Goal: Transaction & Acquisition: Purchase product/service

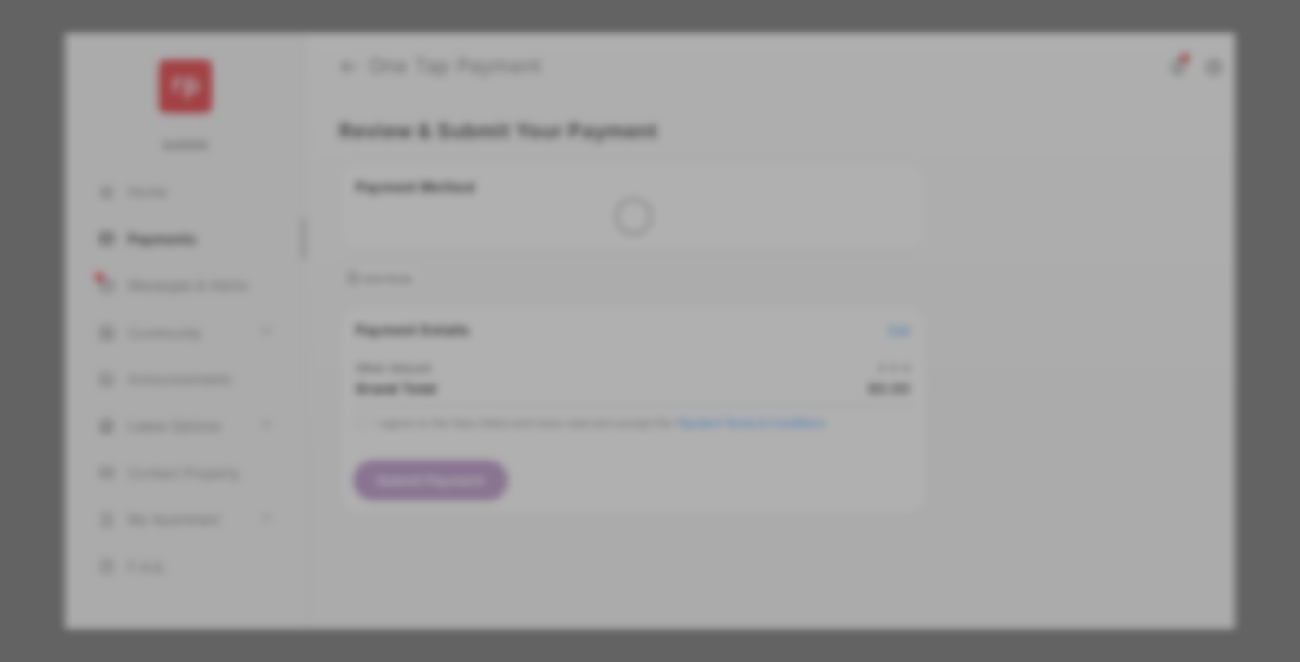
click at [616, 299] on div "Other Amount" at bounding box center [615, 315] width 301 height 32
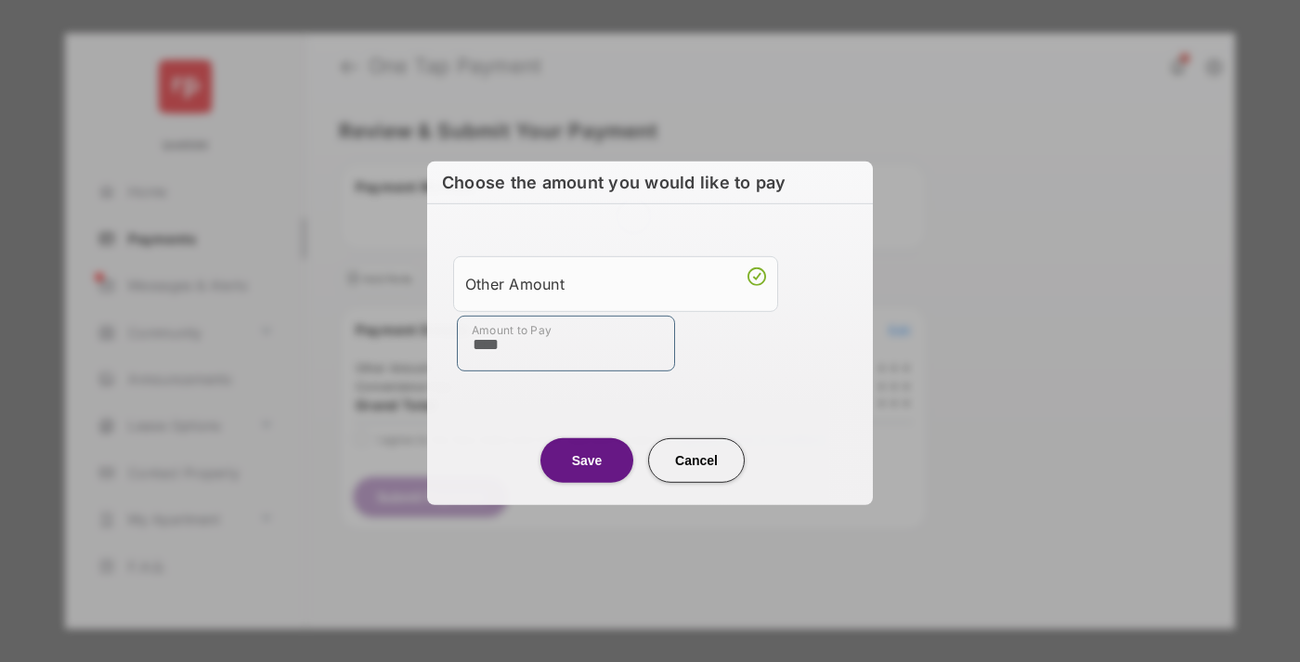
type input "****"
click at [587, 460] on button "Save" at bounding box center [586, 459] width 93 height 45
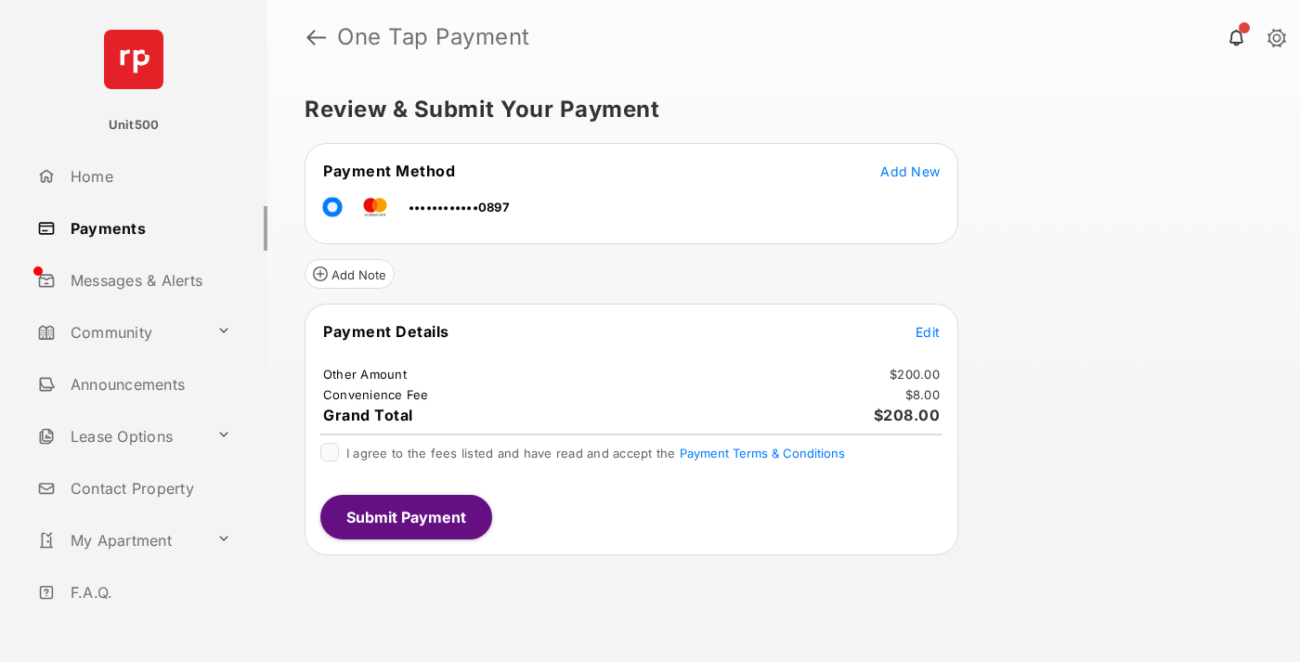
click at [928, 331] on span "Edit" at bounding box center [927, 332] width 24 height 16
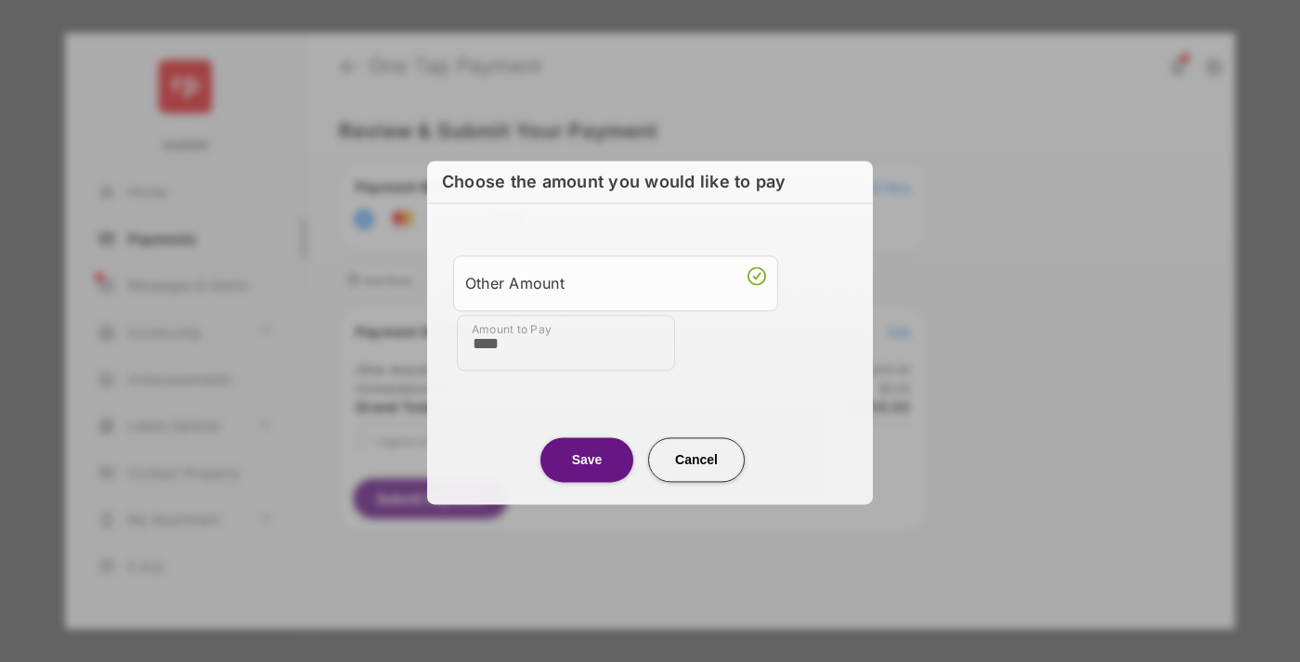
click at [587, 458] on button "Save" at bounding box center [586, 459] width 93 height 45
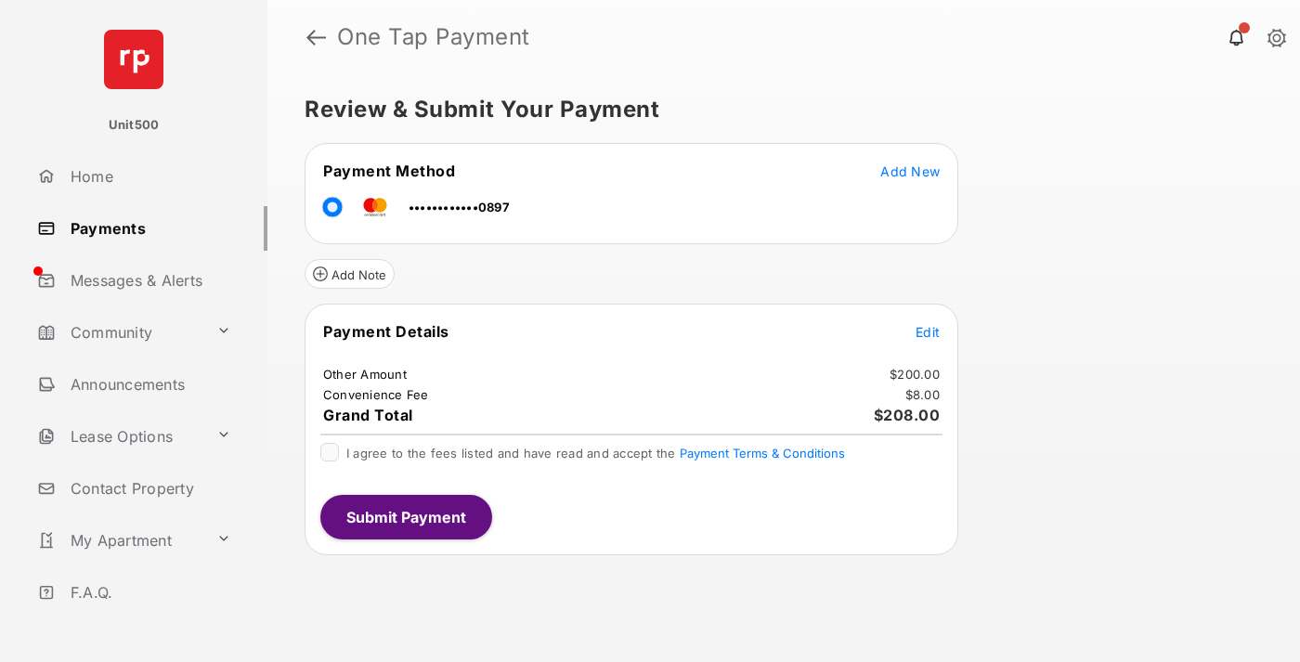
click at [405, 516] on button "Submit Payment" at bounding box center [406, 517] width 172 height 45
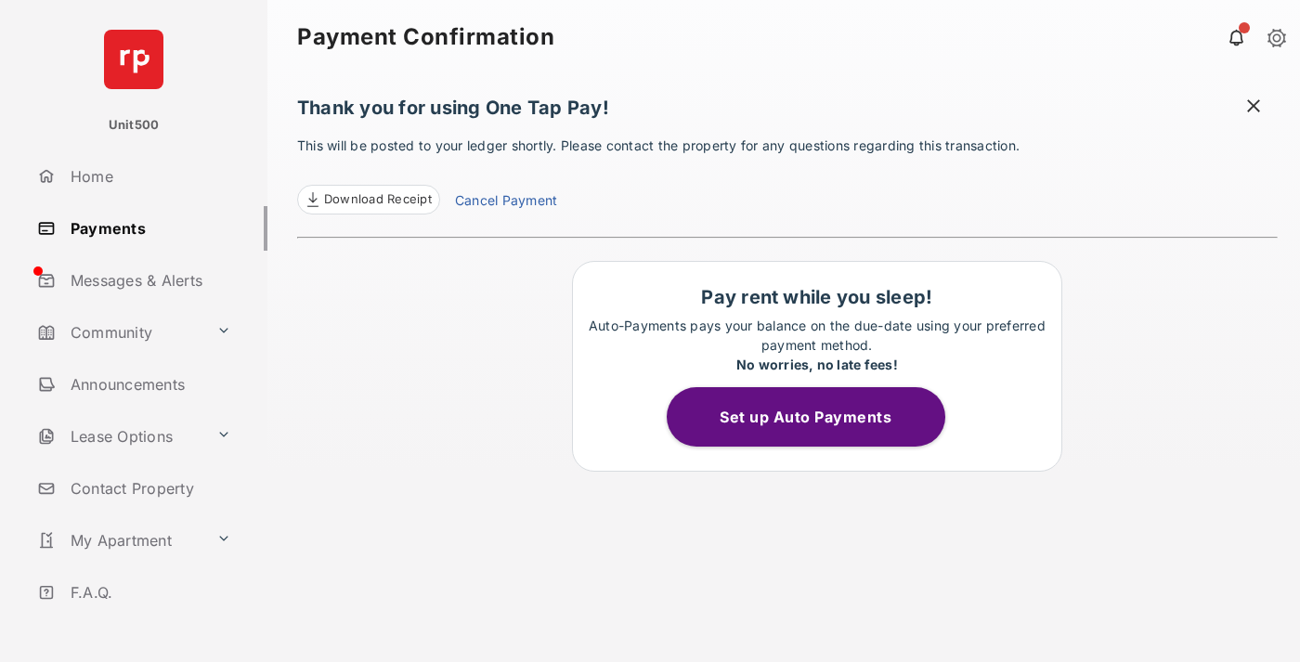
click at [1253, 108] on span at bounding box center [1253, 108] width 19 height 23
